Goal: Transaction & Acquisition: Purchase product/service

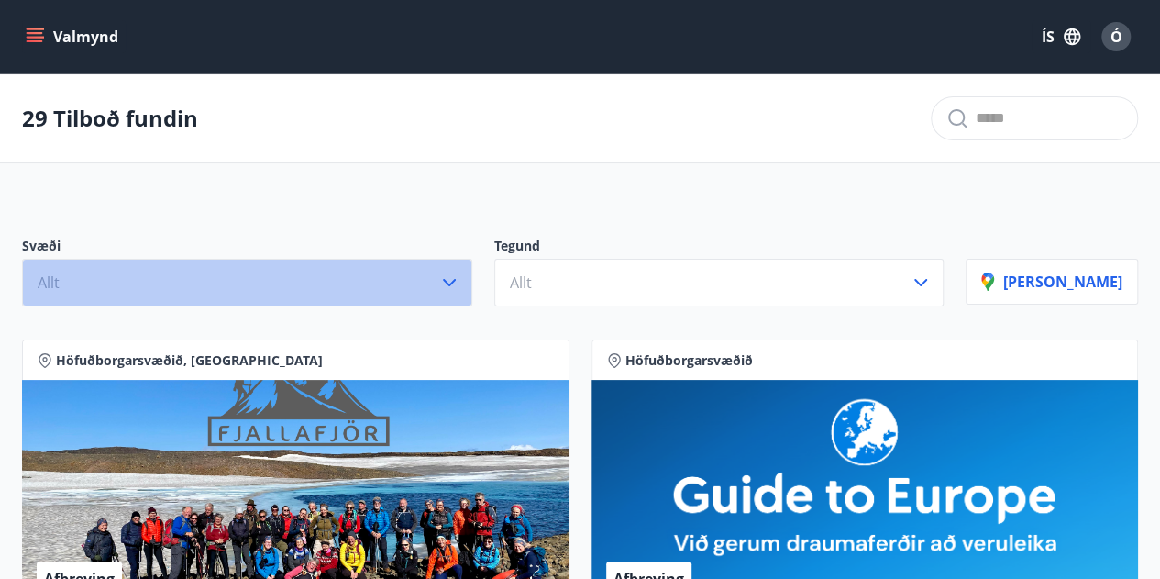
click at [456, 282] on icon "button" at bounding box center [449, 282] width 13 height 7
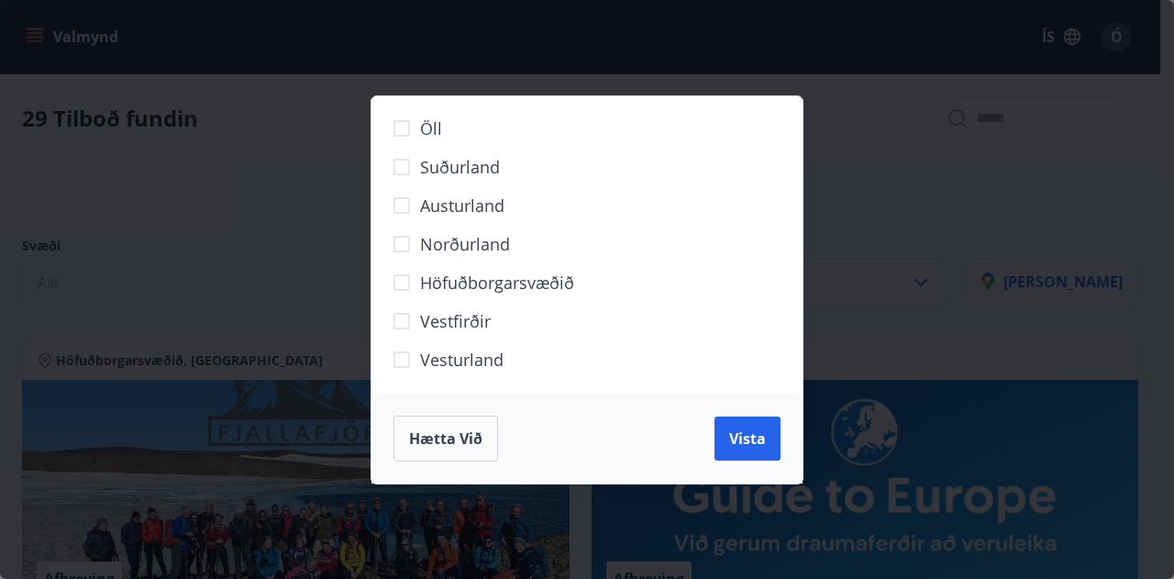
click at [453, 320] on span "Vestfirðir" at bounding box center [455, 321] width 71 height 24
click at [748, 436] on span "Vista" at bounding box center [747, 438] width 37 height 20
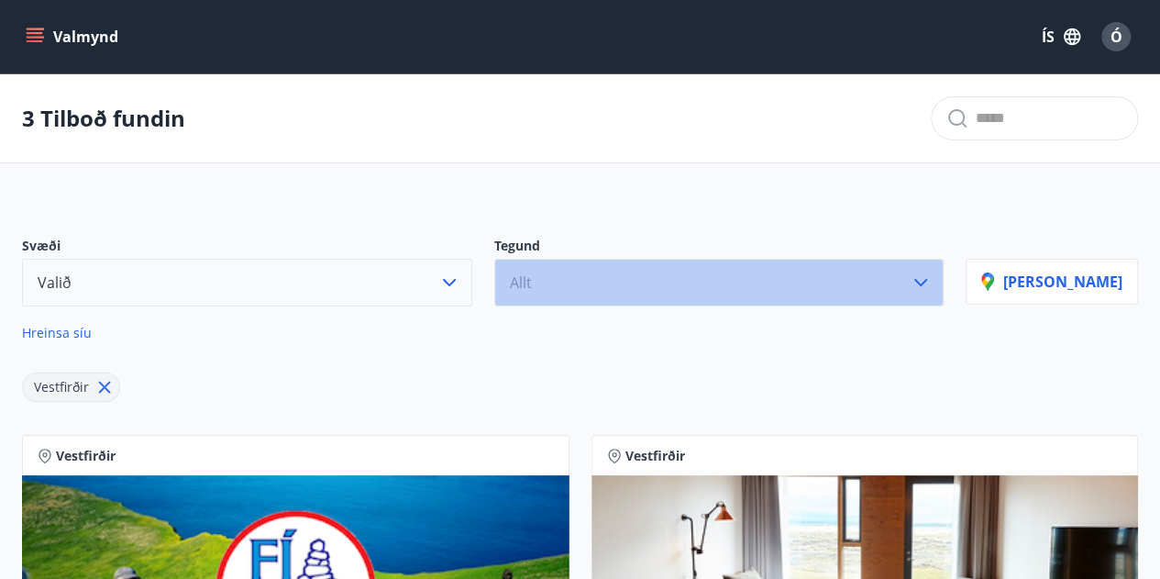
click at [640, 287] on button "Allt" at bounding box center [719, 283] width 450 height 48
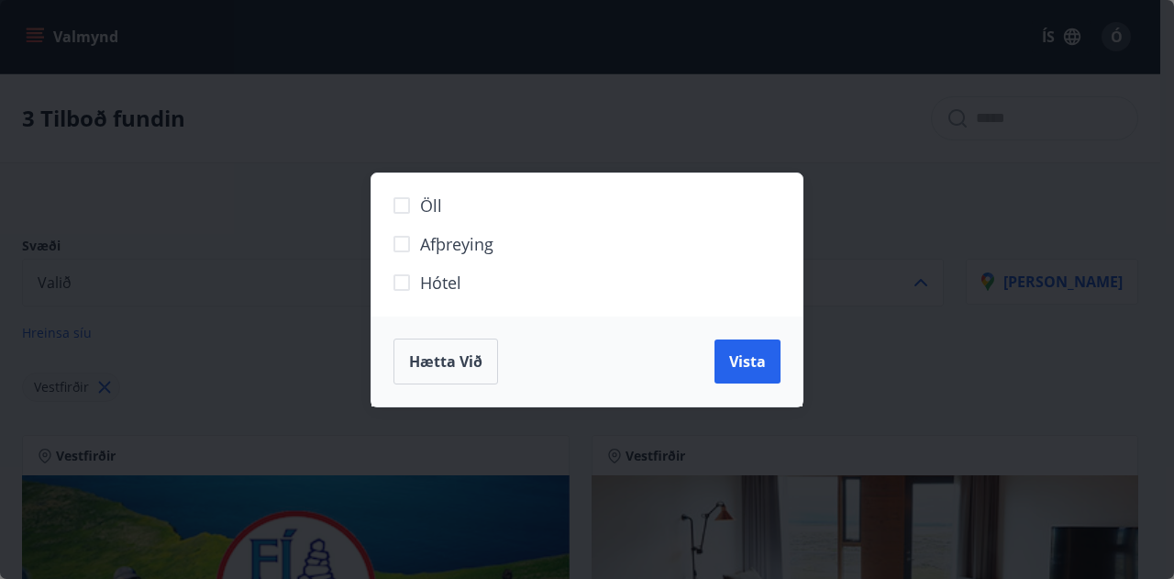
click at [453, 287] on span "Hótel" at bounding box center [440, 283] width 41 height 24
click at [756, 359] on span "Vista" at bounding box center [747, 361] width 37 height 20
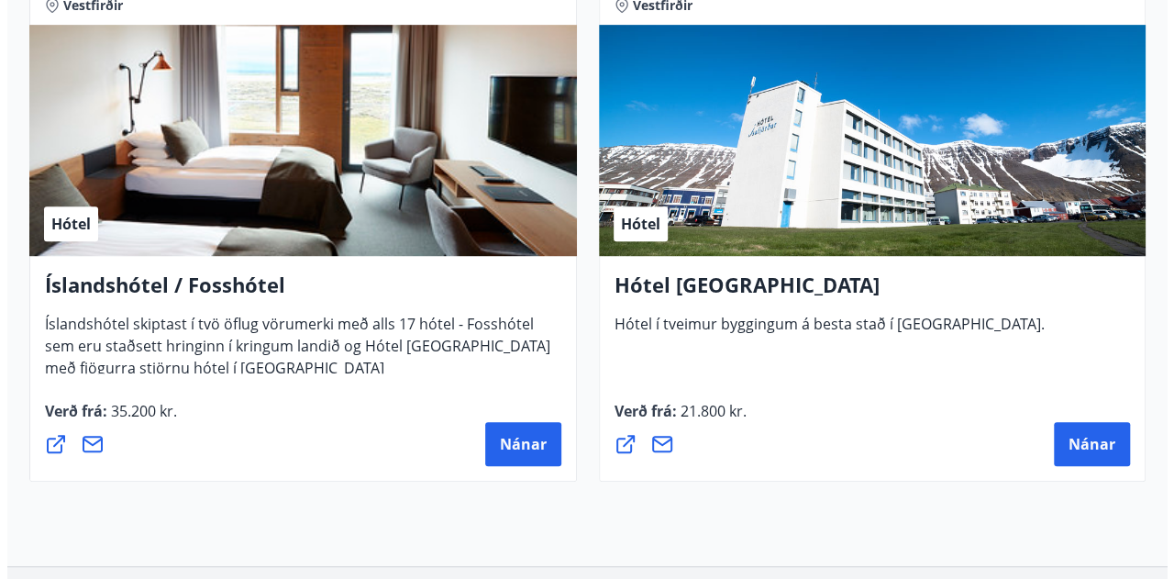
scroll to position [550, 0]
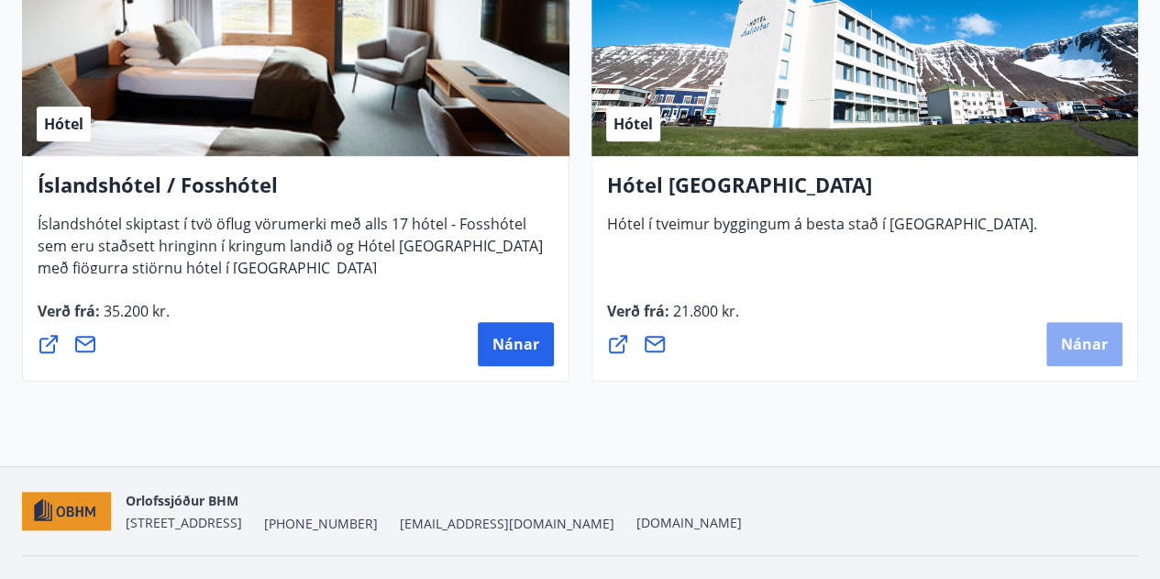
click at [1074, 335] on span "Nánar" at bounding box center [1084, 344] width 47 height 20
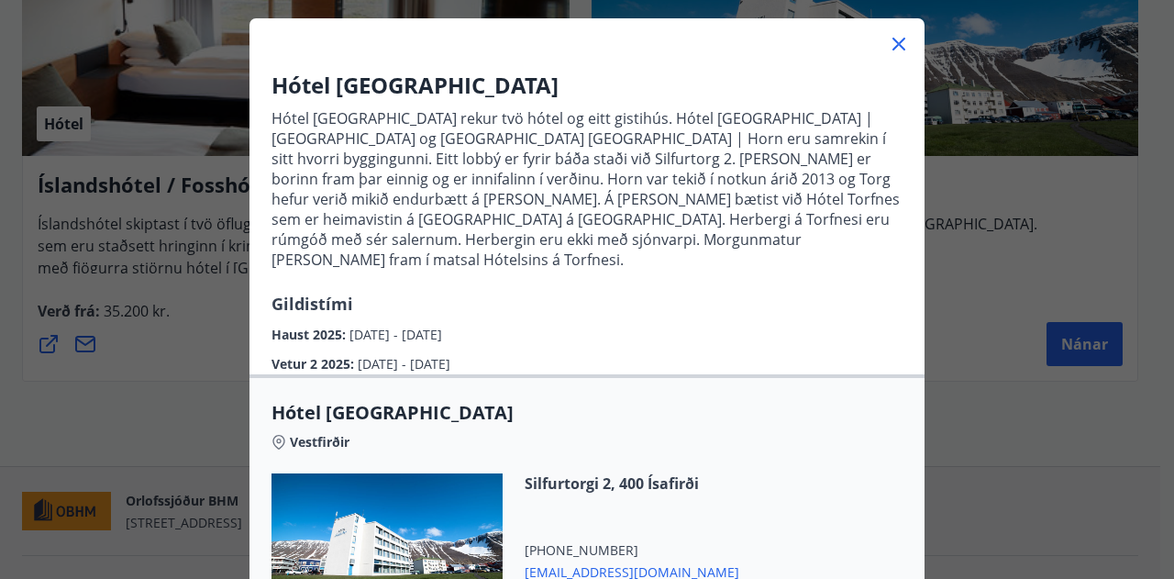
scroll to position [367, 0]
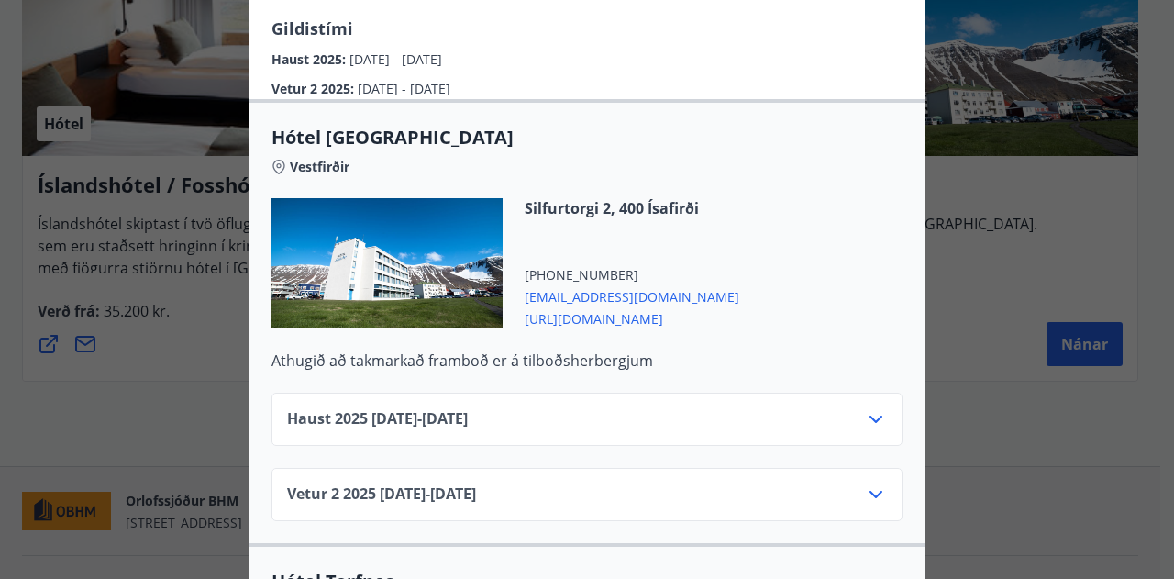
click at [769, 408] on div "Haust [PHONE_NUMBER][DATE] - [DATE]" at bounding box center [587, 426] width 600 height 37
click at [874, 408] on icon at bounding box center [876, 419] width 22 height 22
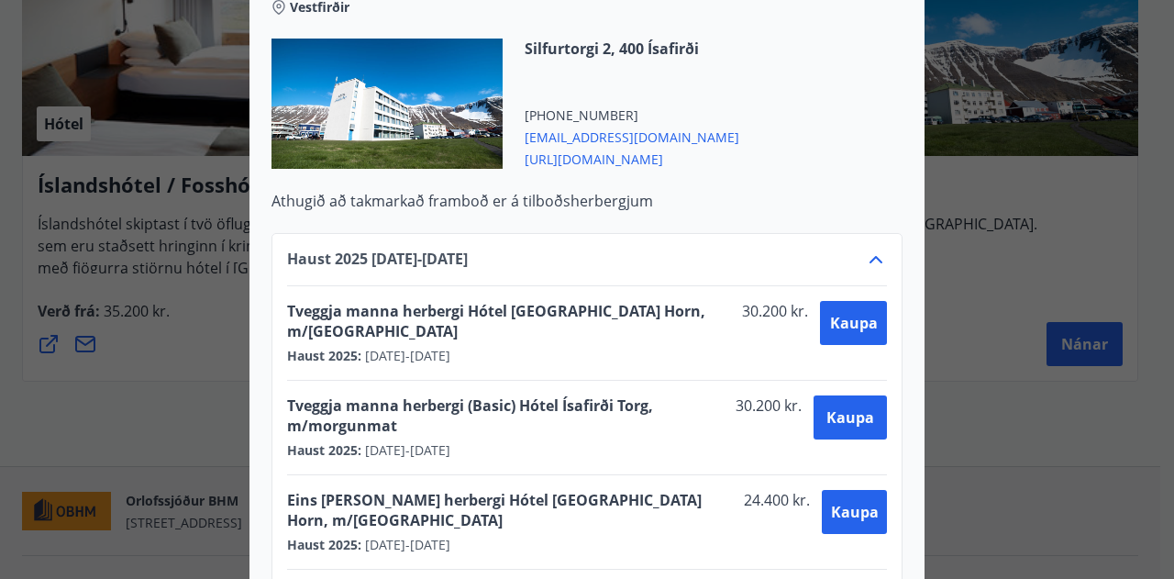
scroll to position [550, 0]
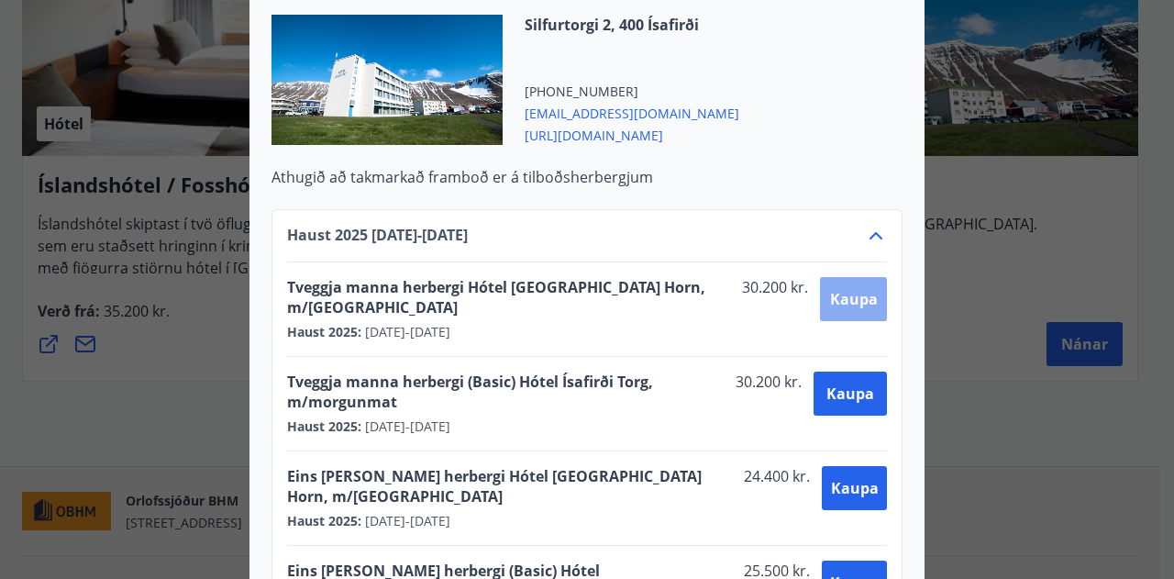
click at [830, 289] on span "Kaupa" at bounding box center [854, 299] width 48 height 20
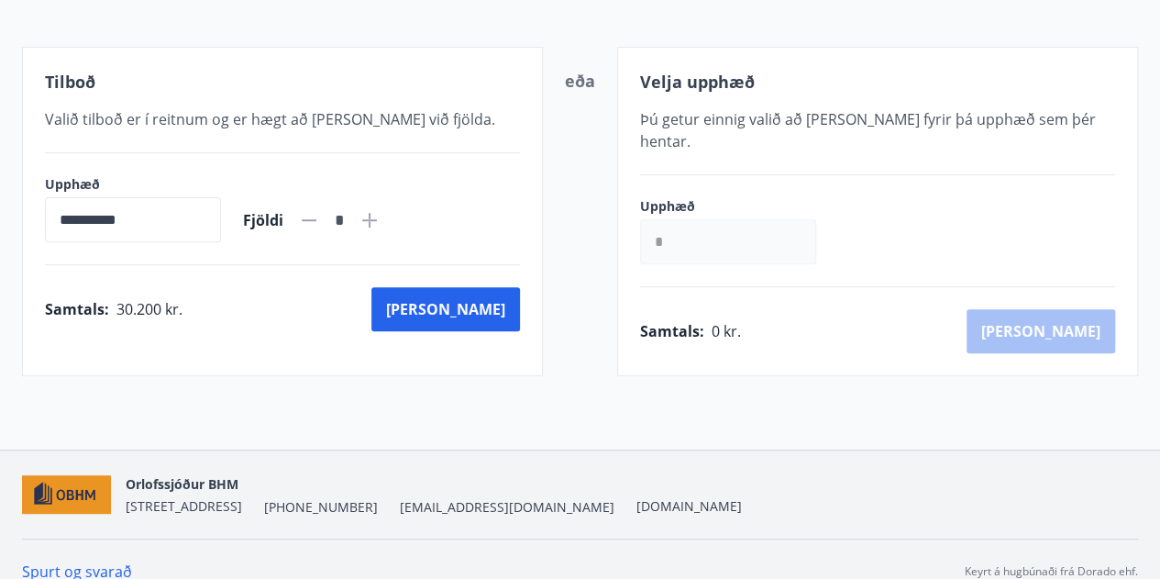
scroll to position [342, 0]
click at [712, 227] on input "*" at bounding box center [728, 241] width 176 height 45
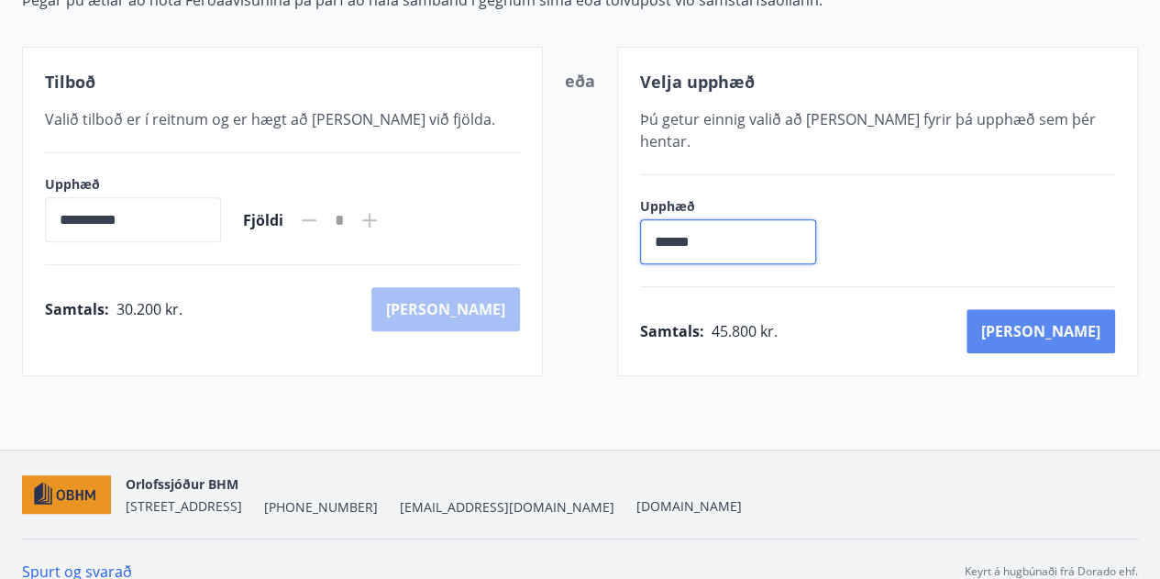
type input "******"
click at [1062, 309] on button "[PERSON_NAME]" at bounding box center [1041, 331] width 149 height 44
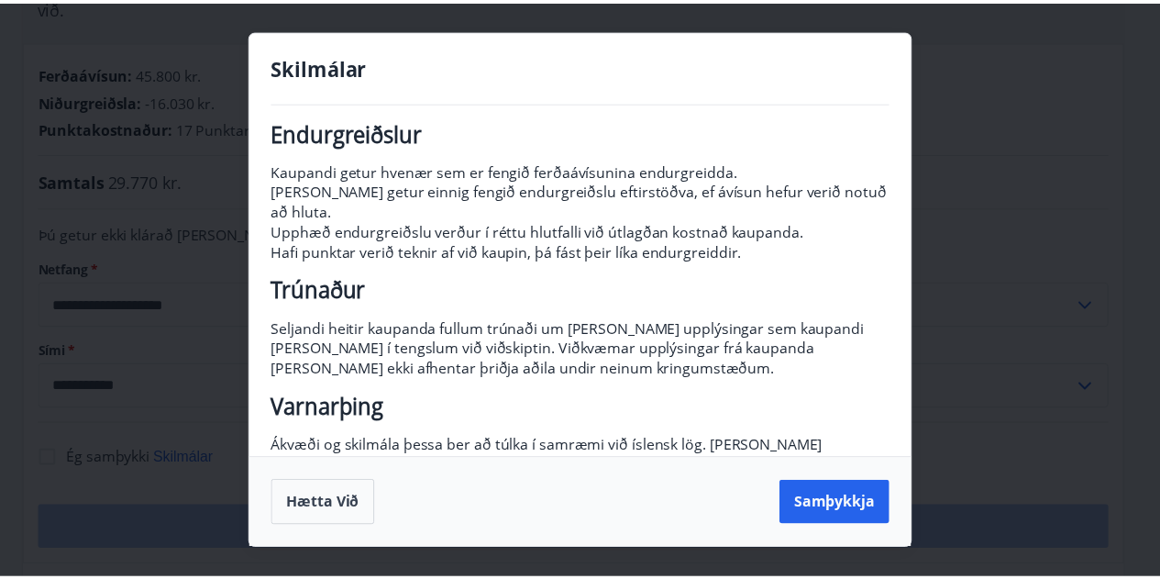
scroll to position [314, 0]
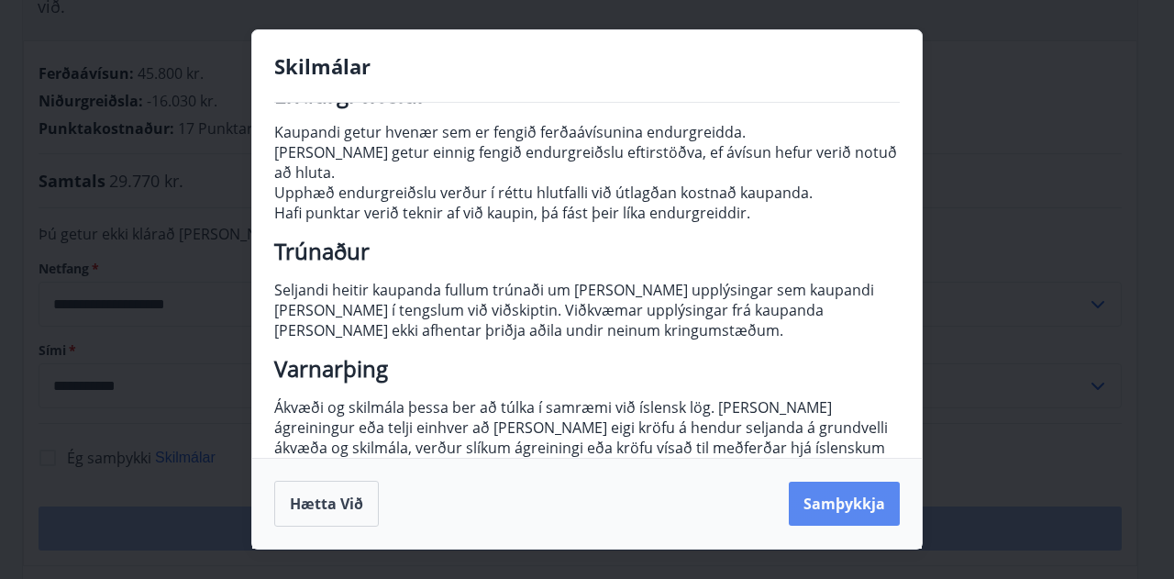
click at [873, 504] on button "Samþykkja" at bounding box center [844, 503] width 111 height 44
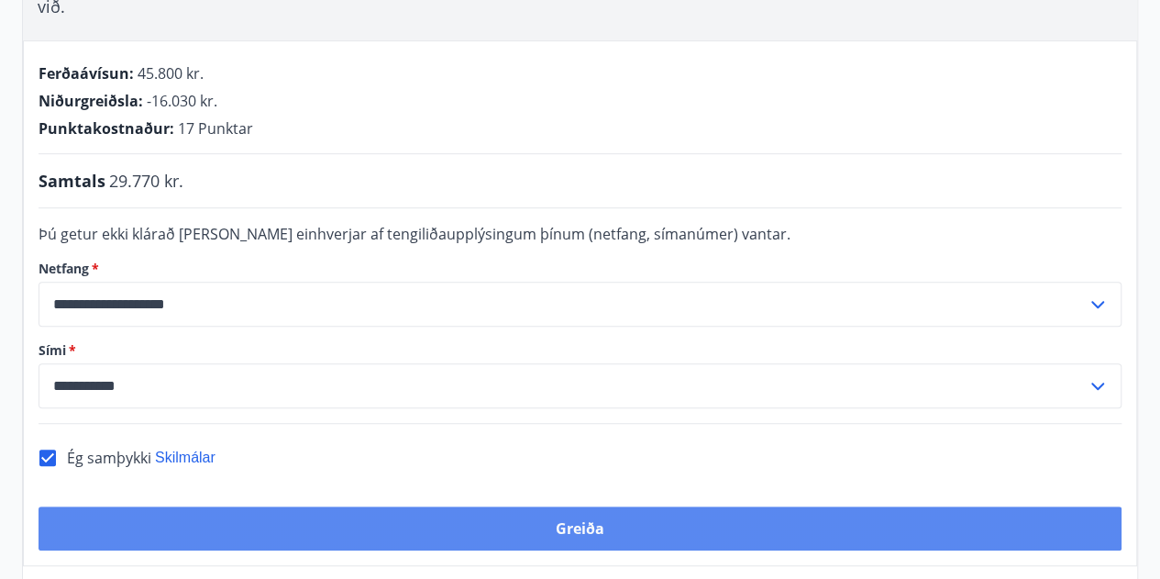
click at [585, 506] on button "Greiða" at bounding box center [580, 528] width 1083 height 44
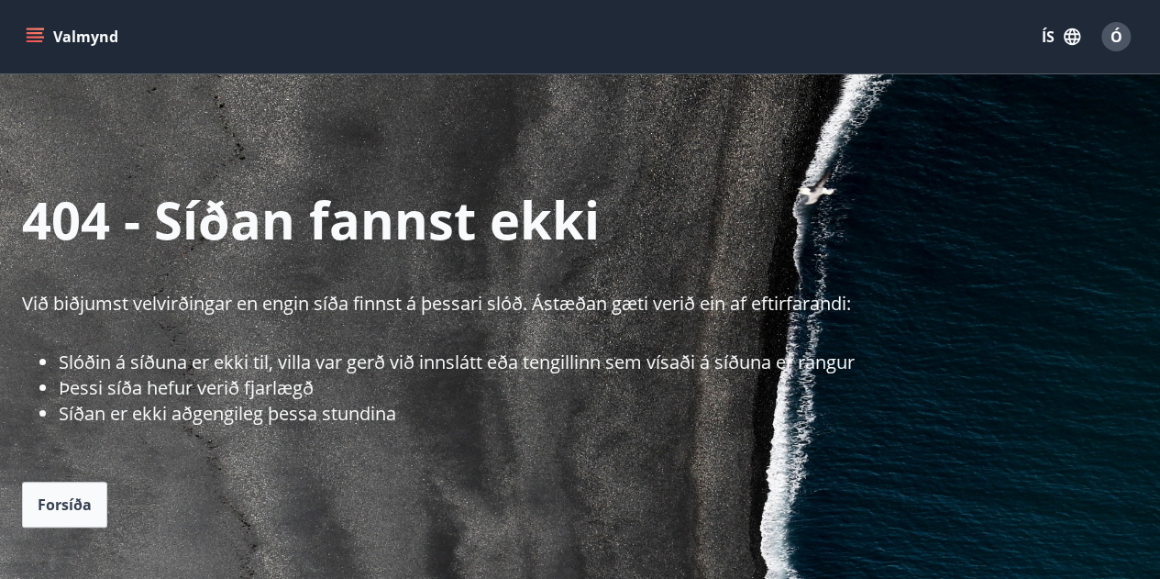
click at [1112, 33] on span "Ó" at bounding box center [1117, 37] width 12 height 20
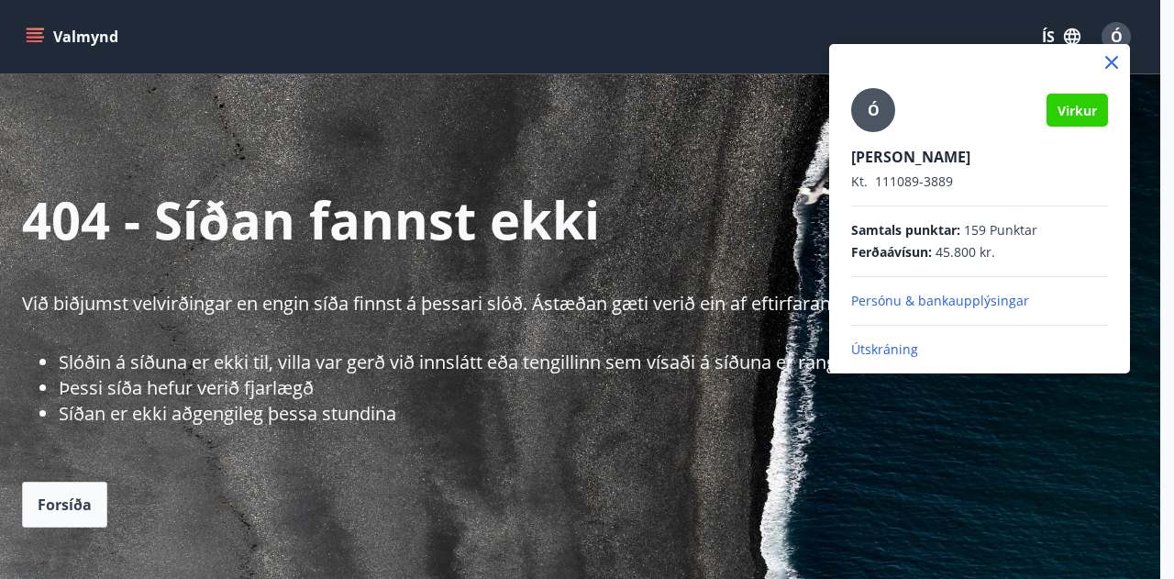
click at [915, 349] on p "Útskráning" at bounding box center [979, 349] width 257 height 18
